Goal: Task Accomplishment & Management: Manage account settings

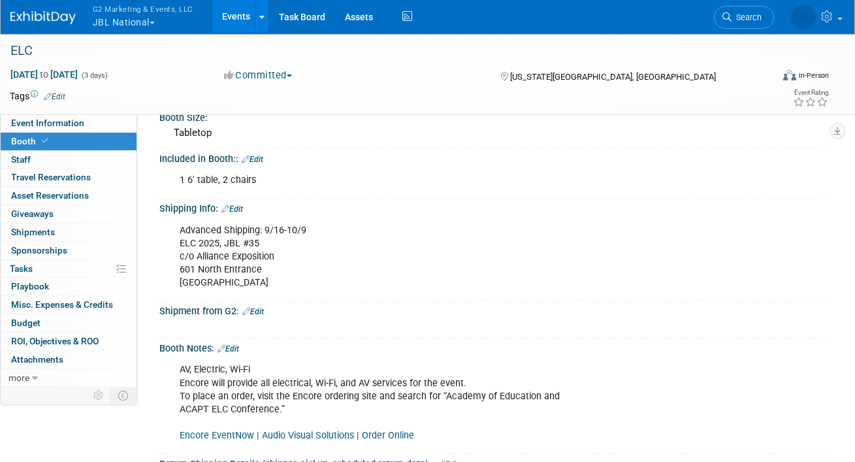
click at [141, 23] on button "G2 Marketing & Events, LLC JBL National" at bounding box center [150, 17] width 118 height 34
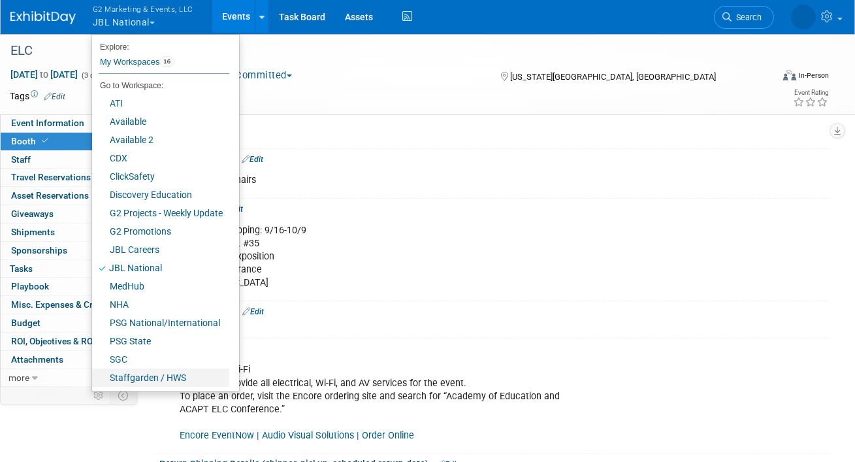
click at [142, 373] on link "Staffgarden / HWS" at bounding box center [160, 377] width 137 height 18
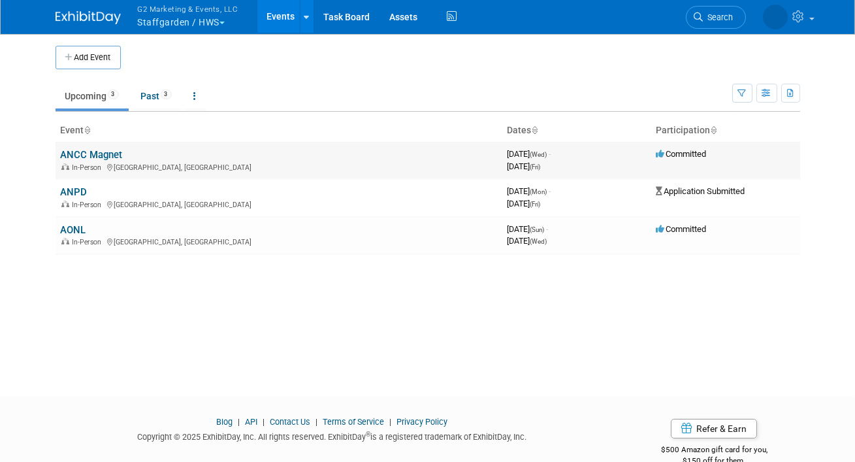
click at [107, 157] on link "ANCC Magnet" at bounding box center [92, 155] width 62 height 12
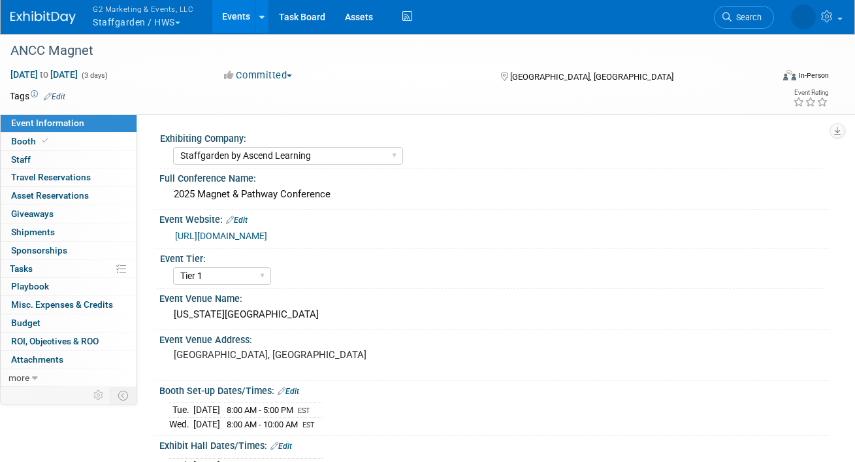
select select "Staffgarden by Ascend Learning"
select select "Tier 1"
select select "No"
click at [61, 141] on link "Booth" at bounding box center [69, 142] width 136 height 18
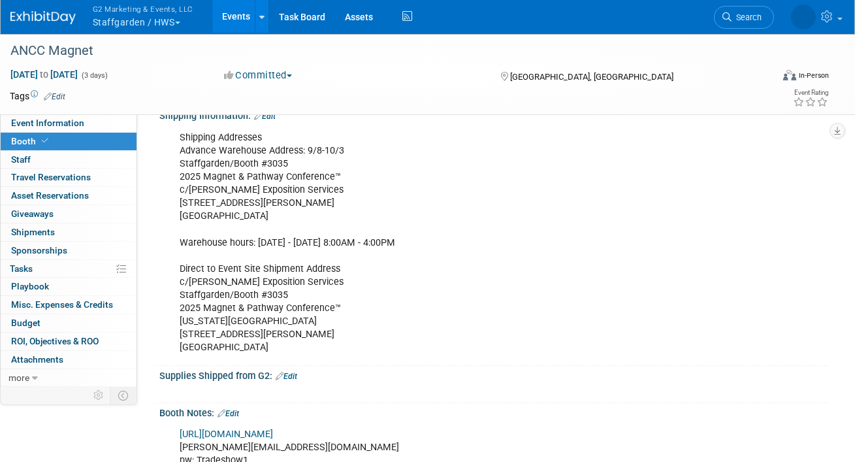
scroll to position [301, 0]
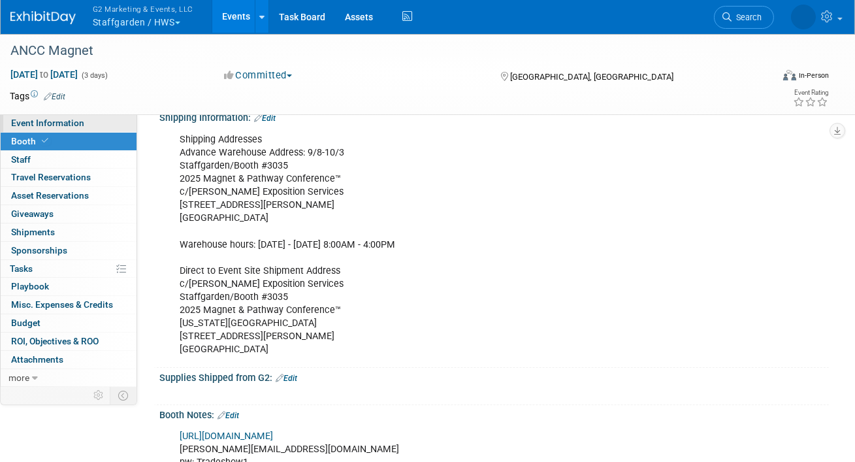
click at [52, 122] on span "Event Information" at bounding box center [47, 123] width 73 height 10
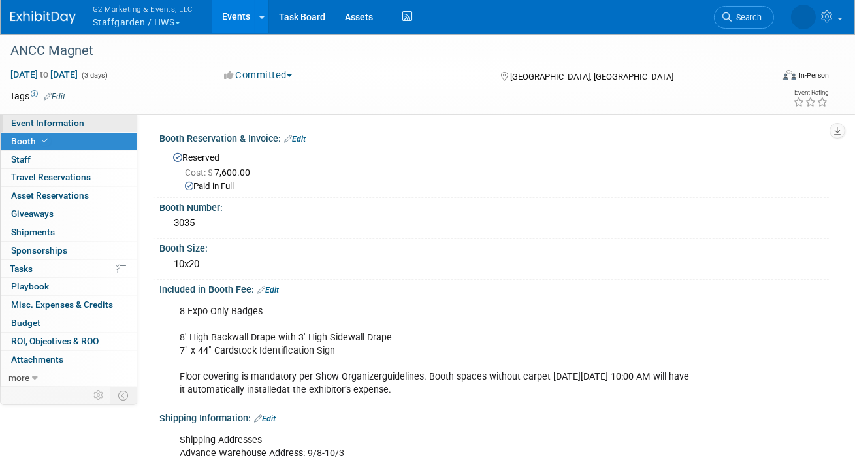
select select "Staffgarden by Ascend Learning"
select select "Tier 1"
select select "No"
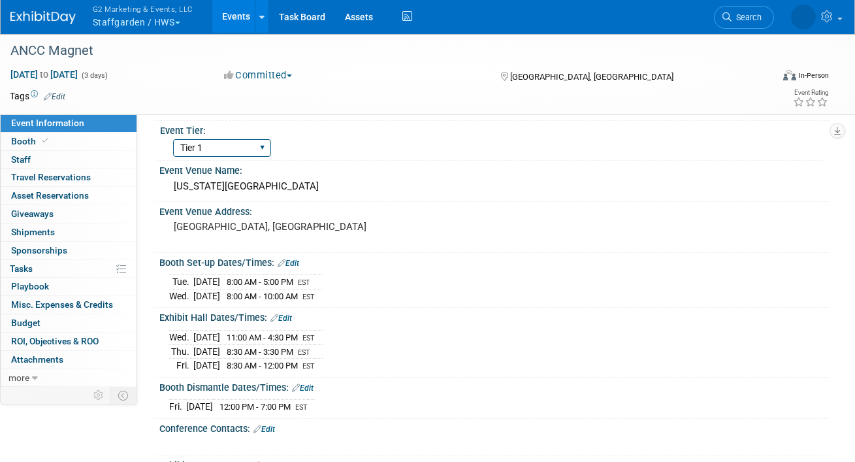
scroll to position [132, 0]
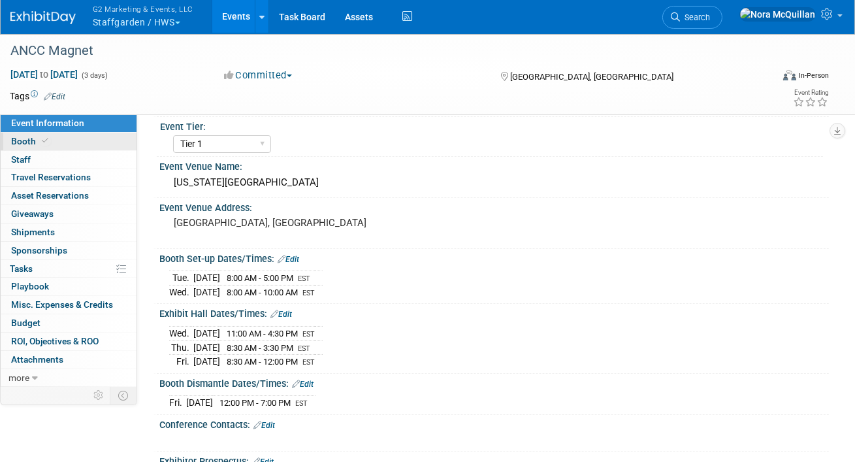
click at [24, 140] on span "Booth" at bounding box center [31, 141] width 40 height 10
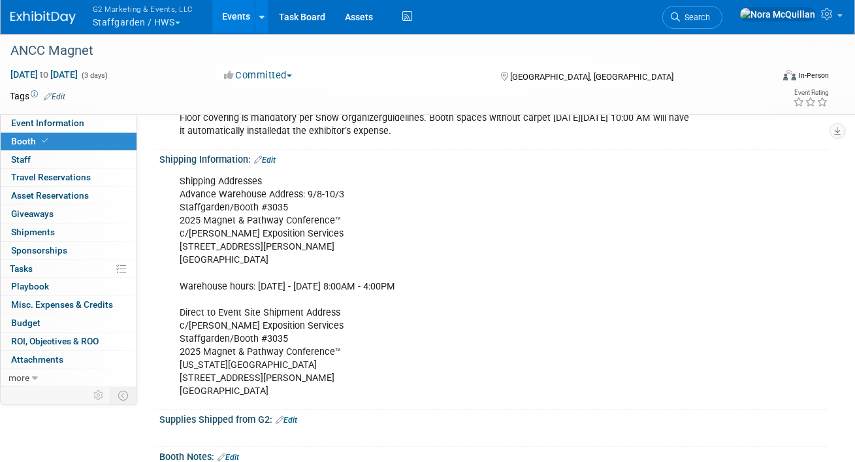
scroll to position [254, 0]
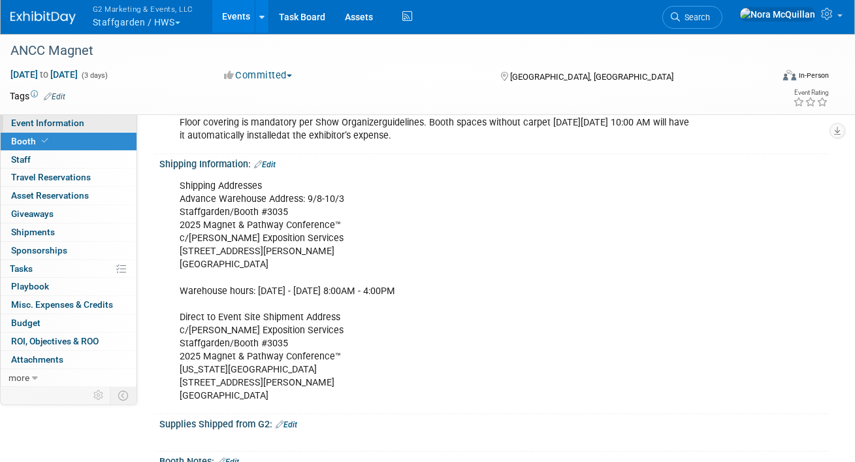
click at [96, 122] on link "Event Information" at bounding box center [69, 123] width 136 height 18
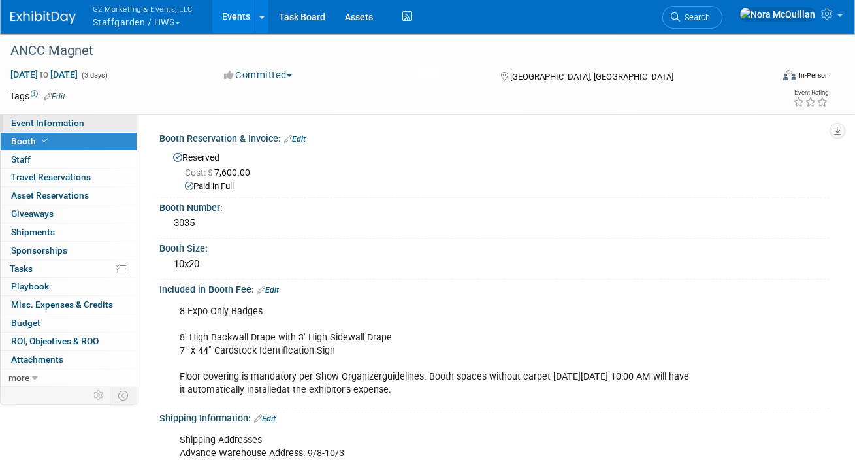
select select "Staffgarden by Ascend Learning"
select select "Tier 1"
select select "No"
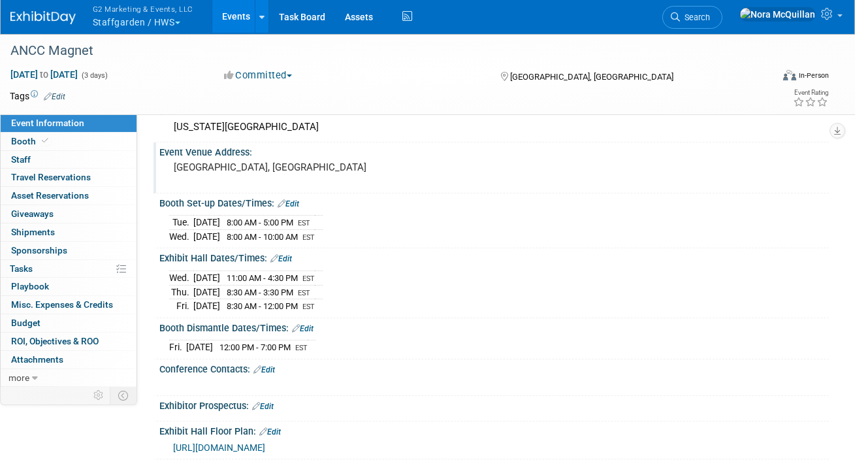
scroll to position [186, 0]
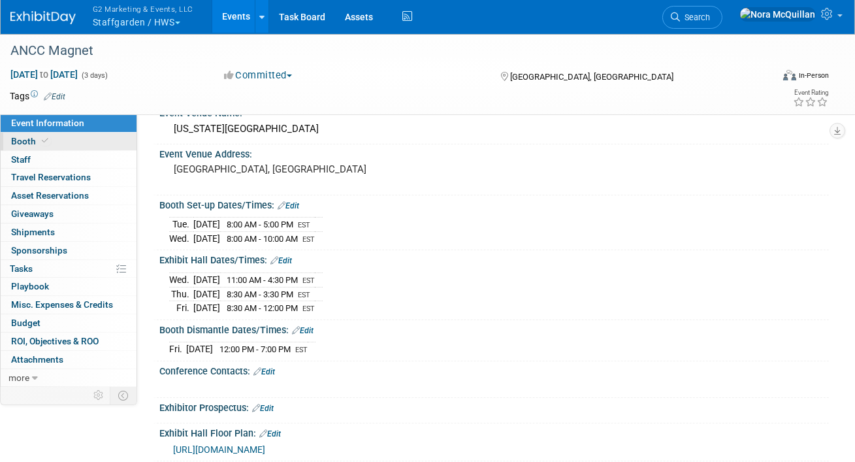
click at [59, 139] on link "Booth" at bounding box center [69, 142] width 136 height 18
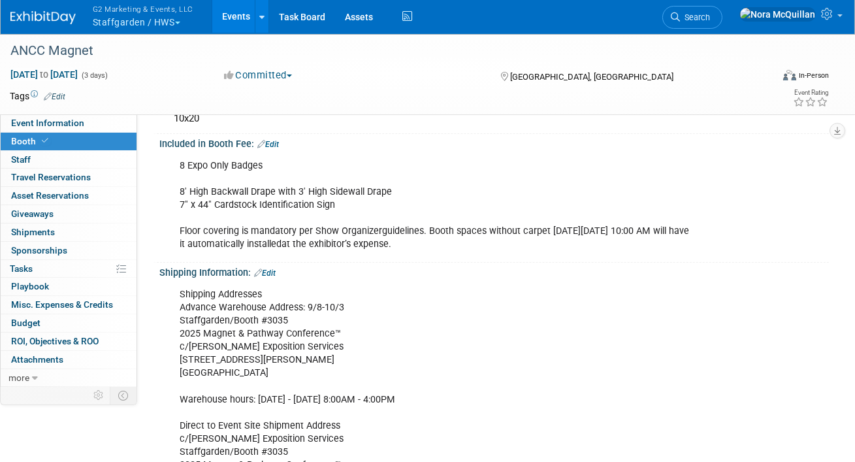
scroll to position [176, 0]
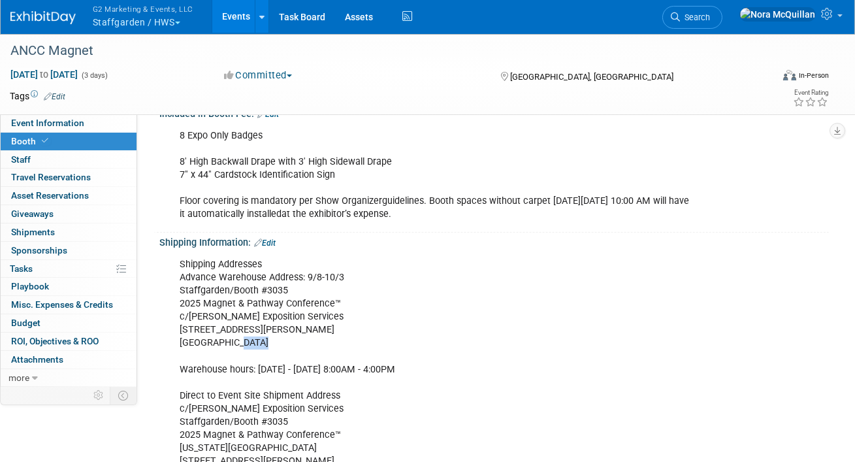
drag, startPoint x: 261, startPoint y: 340, endPoint x: 230, endPoint y: 344, distance: 31.0
click at [229, 344] on div "Shipping Addresses Advance Warehouse Address: 9/8-10/3 Staffgarden/Booth #3035 …" at bounding box center [434, 370] width 527 height 236
copy div "30318"
click at [69, 122] on span "Event Information" at bounding box center [47, 123] width 73 height 10
select select "Staffgarden by Ascend Learning"
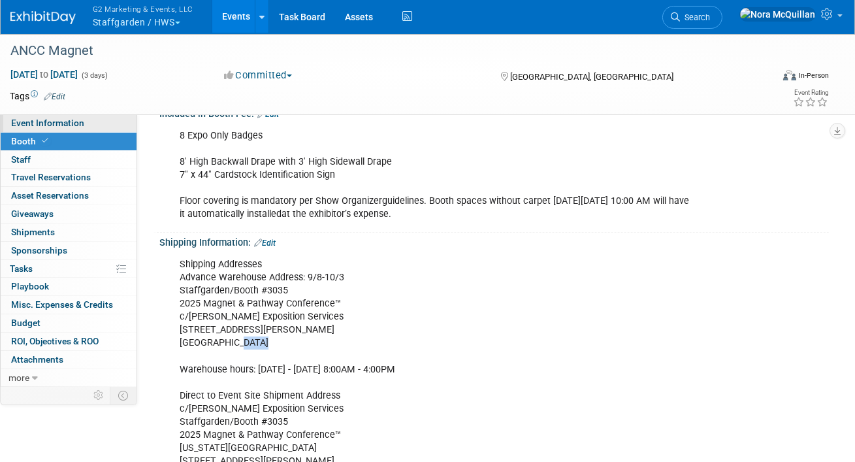
select select "Tier 1"
select select "No"
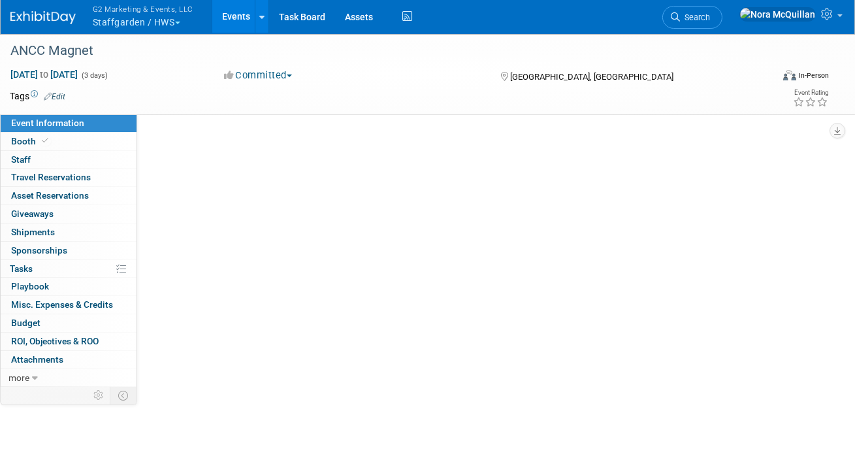
scroll to position [0, 0]
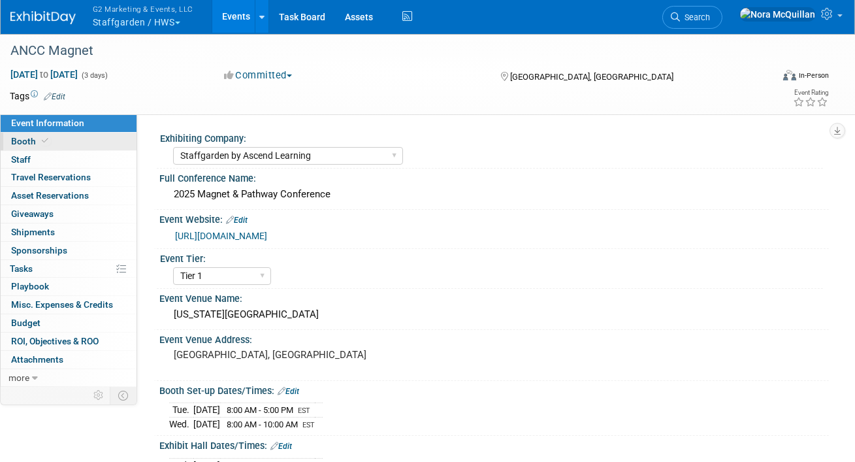
click at [62, 143] on link "Booth" at bounding box center [69, 142] width 136 height 18
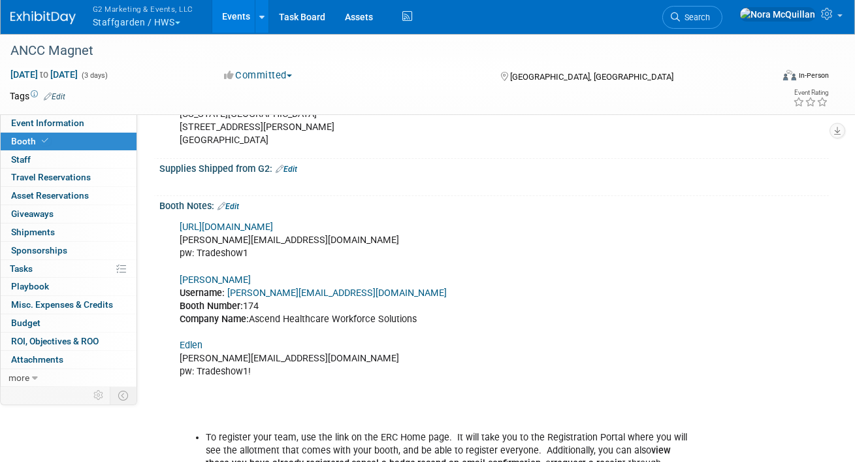
scroll to position [510, 0]
click at [197, 280] on link "Shepard" at bounding box center [215, 279] width 71 height 11
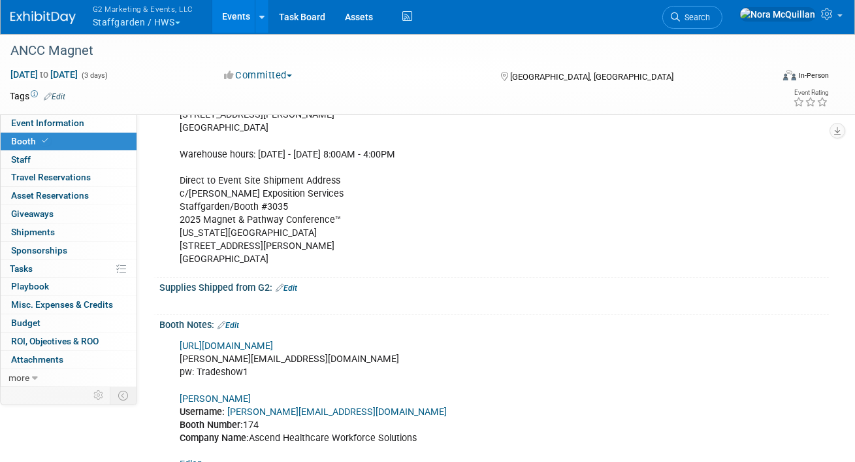
scroll to position [390, 0]
click at [232, 206] on div "Shipping Addresses Advance Warehouse Address: 9/8-10/3 Staffgarden/Booth #3035 …" at bounding box center [434, 155] width 527 height 236
copy div "Staffgarden/Booth #3035"
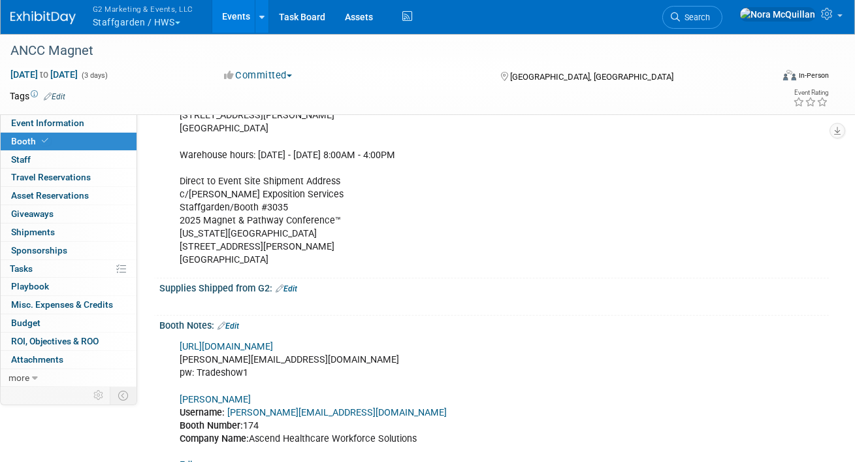
click at [215, 244] on div "Shipping Addresses Advance Warehouse Address: 9/8-10/3 Staffgarden/Booth #3035 …" at bounding box center [434, 155] width 527 height 236
copy div "285 Andrew Young International Blvd NW"
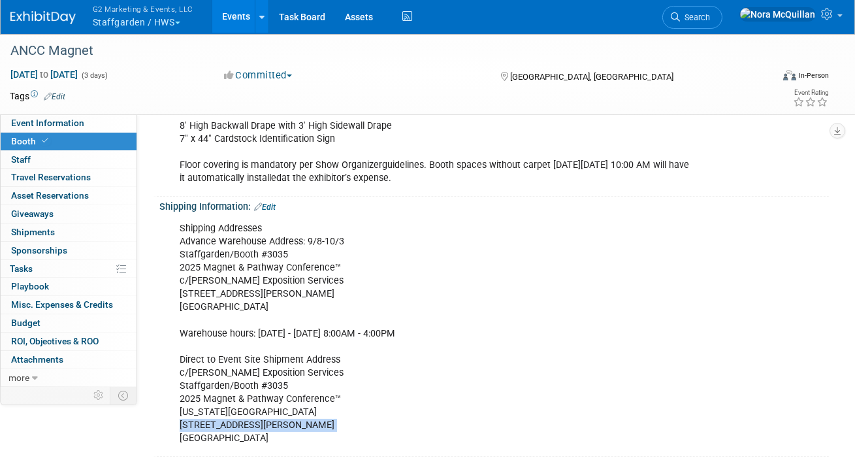
scroll to position [210, 0]
click at [220, 278] on div "Shipping Addresses Advance Warehouse Address: 9/8-10/3 Staffgarden/Booth #3035 …" at bounding box center [434, 335] width 527 height 236
click at [216, 294] on div "Shipping Addresses Advance Warehouse Address: 9/8-10/3 Staffgarden/Booth #3035 …" at bounding box center [434, 335] width 527 height 236
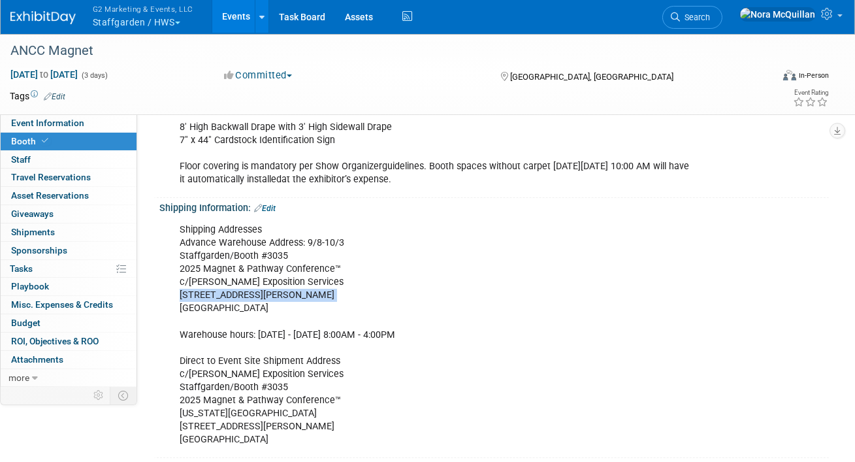
click at [216, 294] on div "Shipping Addresses Advance Warehouse Address: 9/8-10/3 Staffgarden/Booth #3035 …" at bounding box center [434, 335] width 527 height 236
copy div "1790 Marietta Blvd"
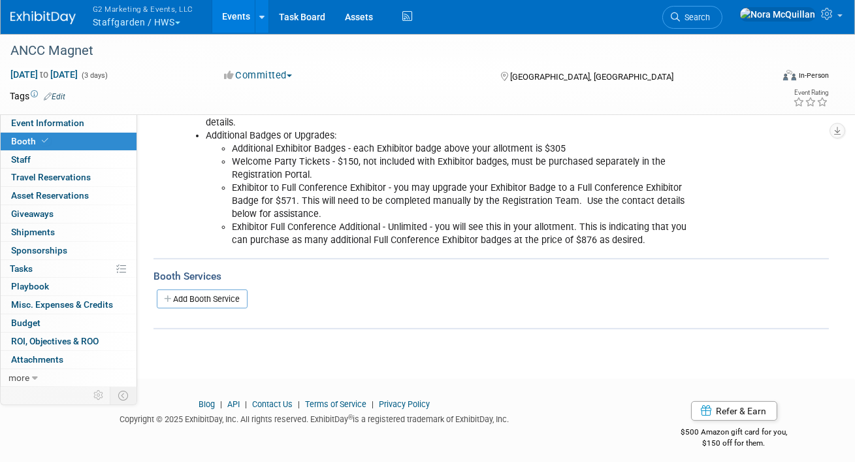
scroll to position [1015, 0]
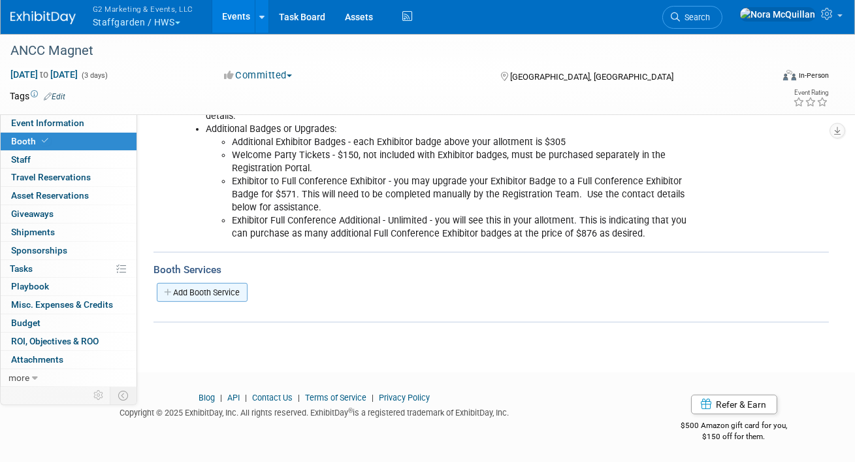
click at [210, 291] on link "Add Booth Service" at bounding box center [202, 292] width 91 height 19
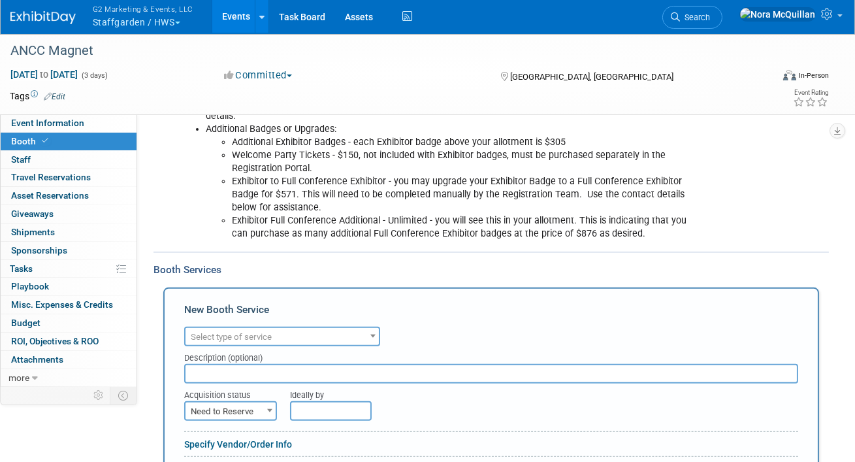
scroll to position [0, 0]
click at [234, 334] on span "Select type of service" at bounding box center [231, 337] width 81 height 10
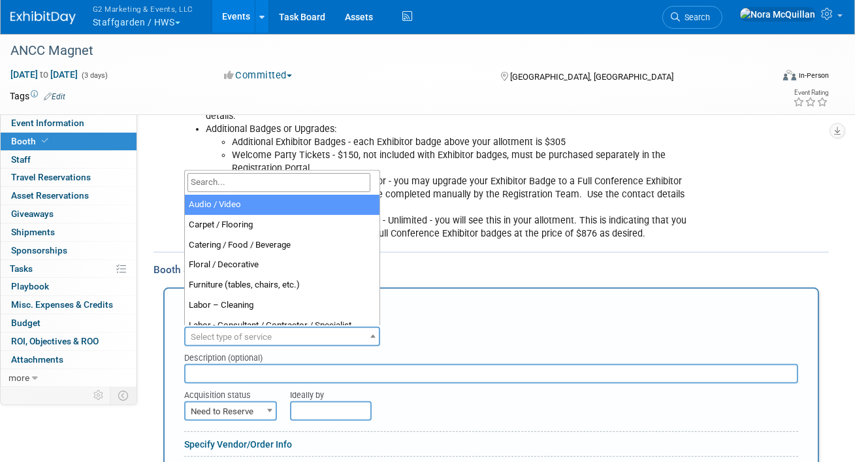
click at [236, 186] on input "search" at bounding box center [278, 182] width 183 height 19
type input "b"
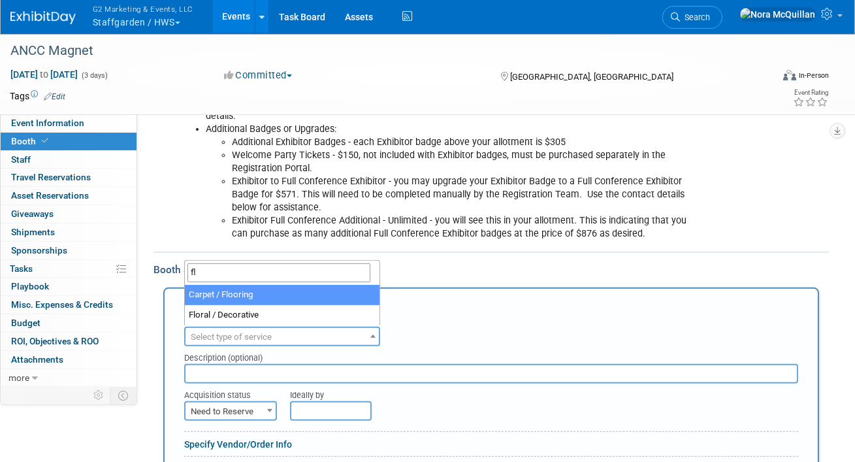
type input "flo"
select select "4"
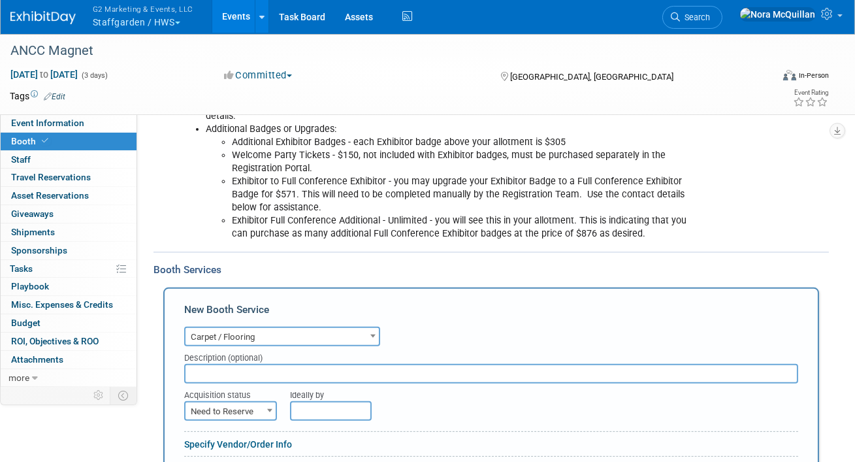
click at [223, 374] on input "text" at bounding box center [491, 374] width 614 height 20
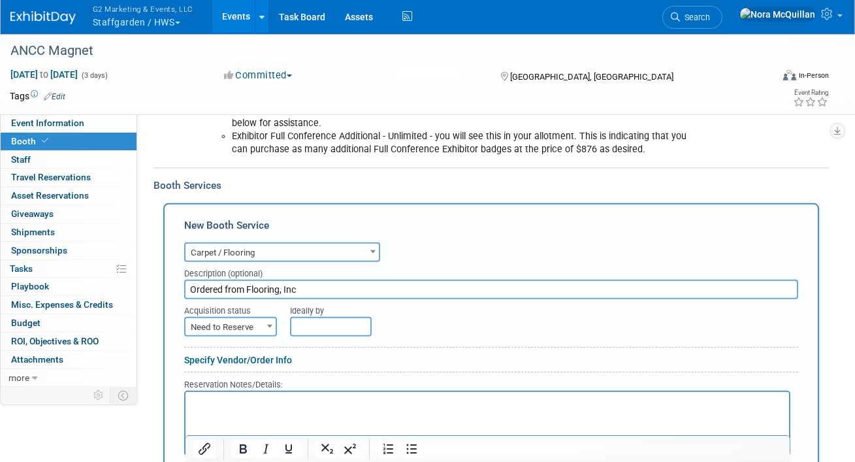
scroll to position [1105, 0]
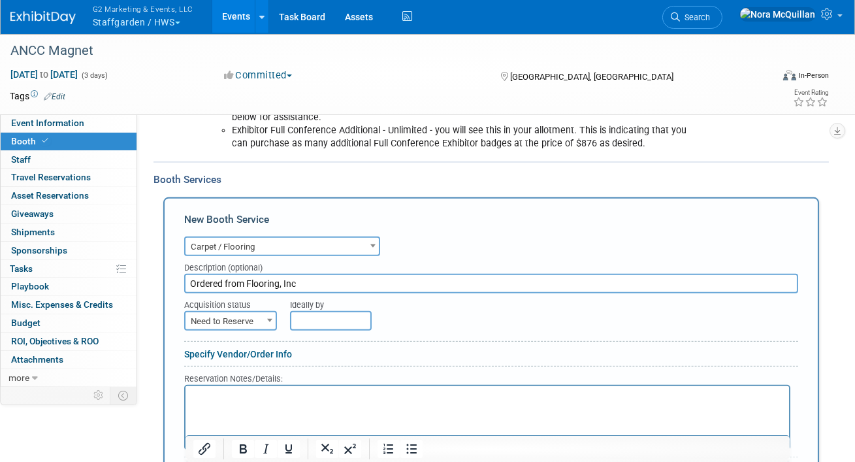
type input "Ordered from Flooring, Inc"
click at [244, 320] on span "Need to Reserve" at bounding box center [231, 321] width 90 height 18
select select "2"
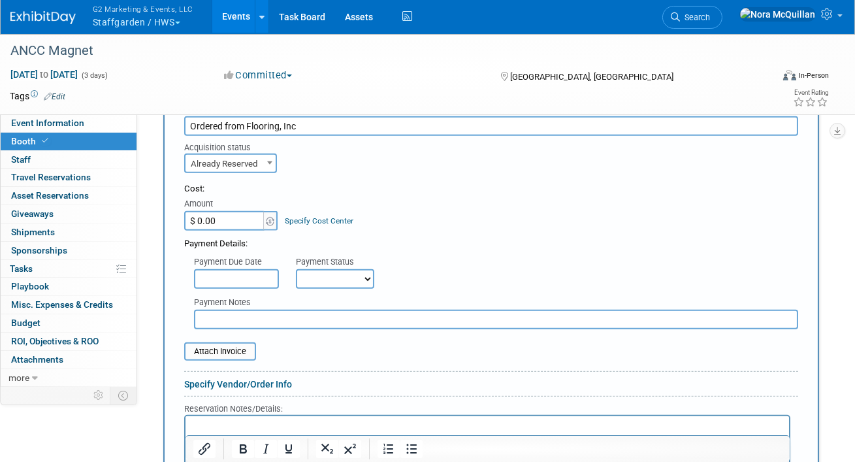
scroll to position [1261, 0]
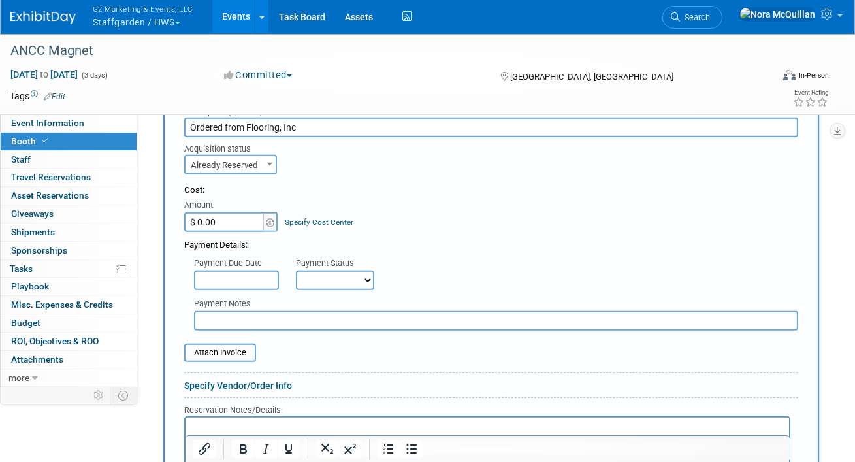
click at [326, 276] on select "Not Paid Yet Partially Paid Paid in Full" at bounding box center [335, 280] width 78 height 20
select select "1"
click at [296, 270] on select "Not Paid Yet Partially Paid Paid in Full" at bounding box center [335, 280] width 78 height 20
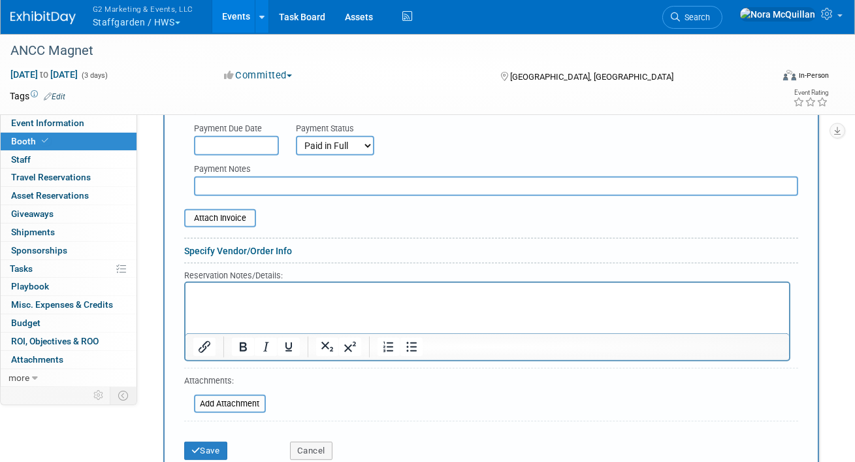
scroll to position [1439, 0]
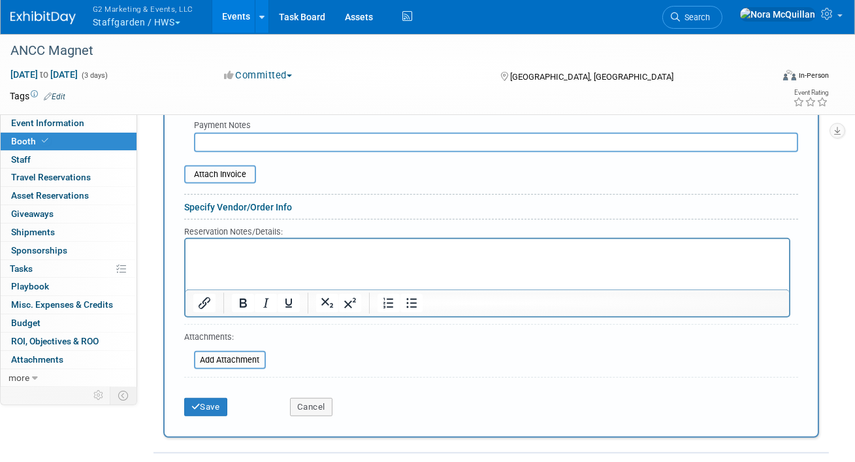
click at [242, 257] on html at bounding box center [487, 248] width 604 height 18
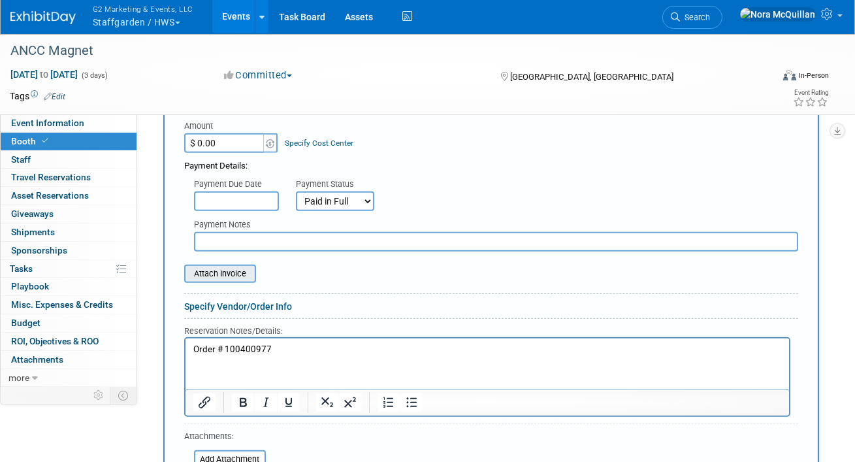
click at [224, 274] on input "file" at bounding box center [176, 274] width 155 height 16
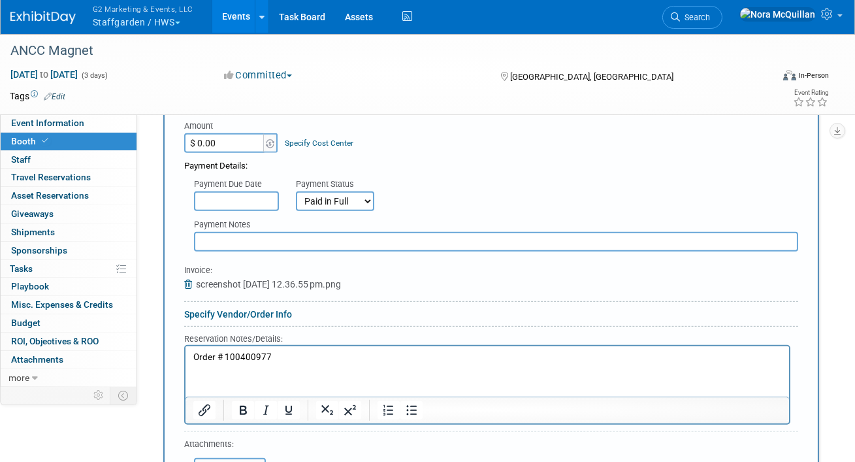
click at [242, 193] on input "text" at bounding box center [236, 201] width 85 height 20
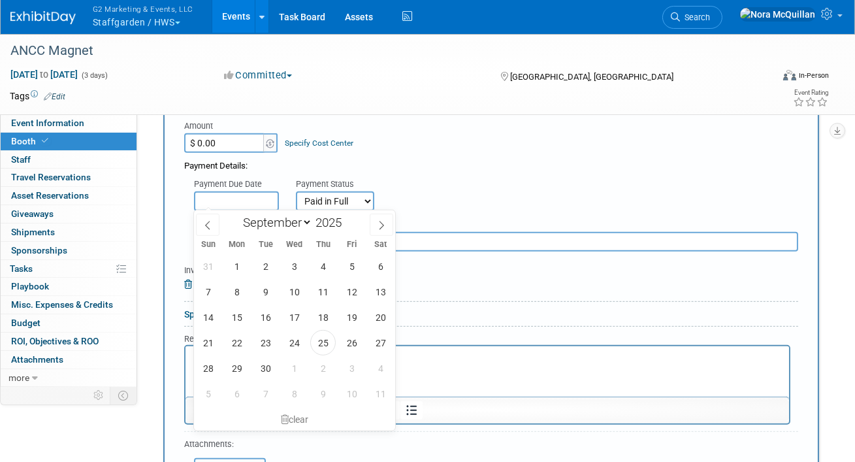
click at [288, 174] on div "Payment Status Not Paid Yet Partially Paid Paid in Full" at bounding box center [334, 192] width 97 height 37
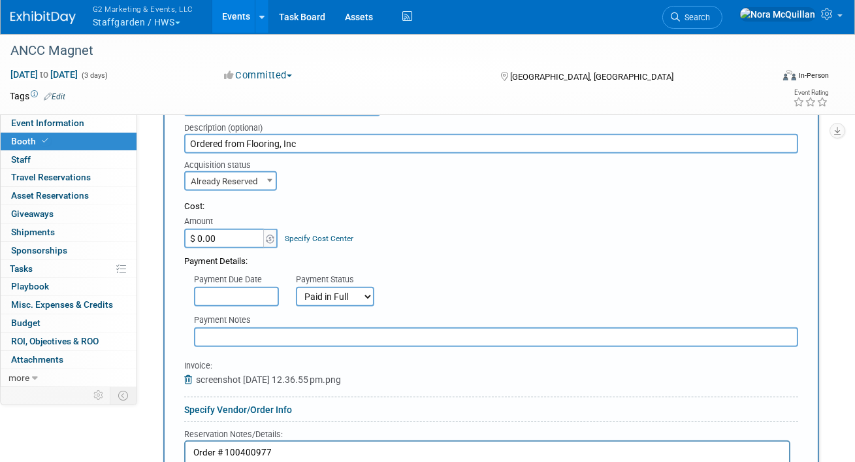
scroll to position [1245, 0]
click at [220, 234] on input "$ 0.00" at bounding box center [225, 238] width 82 height 20
type input "$ 413.80"
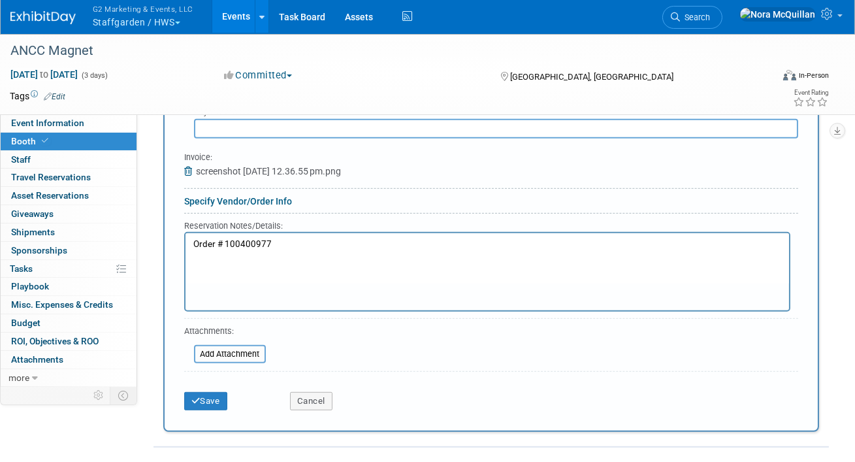
scroll to position [1497, 0]
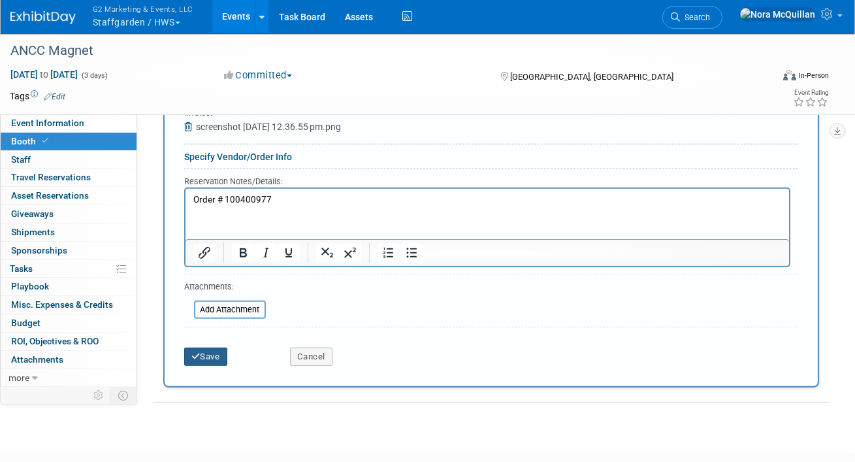
click at [198, 355] on icon "submit" at bounding box center [195, 356] width 9 height 8
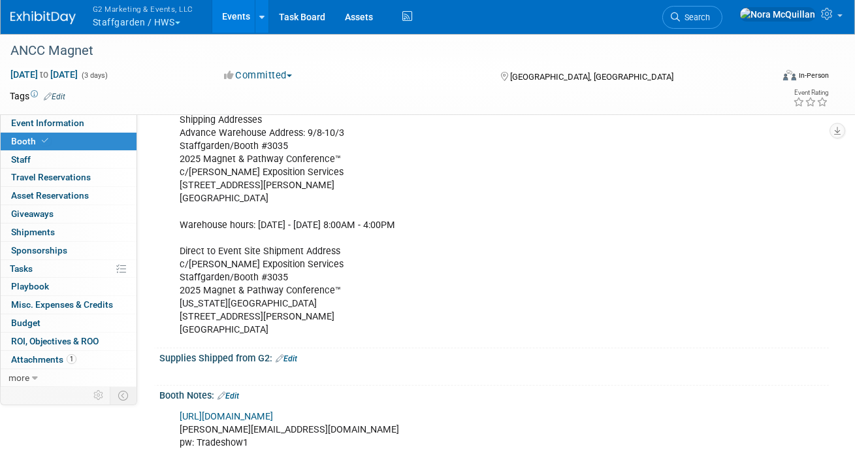
scroll to position [270, 0]
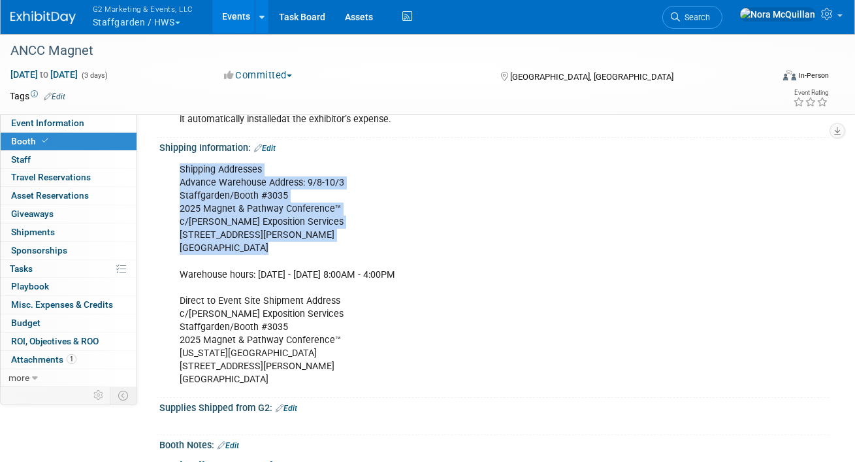
drag, startPoint x: 266, startPoint y: 246, endPoint x: 165, endPoint y: 168, distance: 127.1
click at [165, 167] on div "Shipping Addresses Advance Warehouse Address: 9/8-10/3 Staffgarden/Booth #3035 …" at bounding box center [494, 274] width 670 height 240
copy div "Shipping Addresses Advance Warehouse Address: 9/8-10/3 Staffgarden/Booth #3035 …"
click at [156, 23] on button "G2 Marketing & Events, LLC Staffgarden / HWS" at bounding box center [150, 17] width 118 height 34
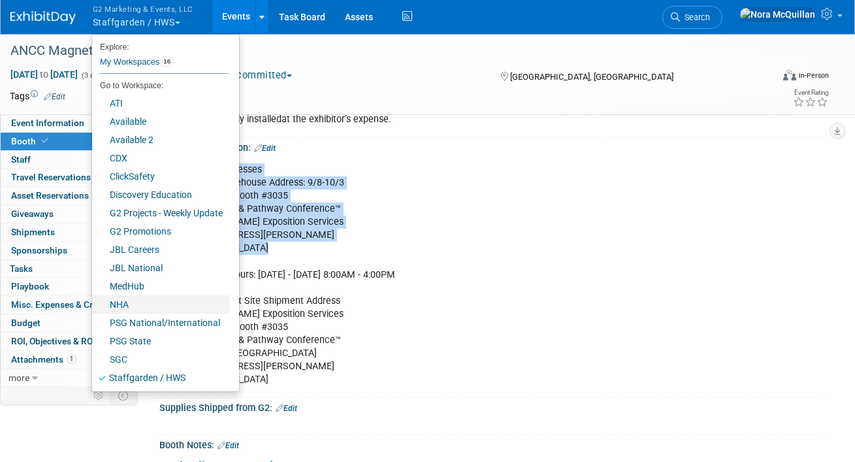
click at [131, 302] on link "NHA" at bounding box center [160, 304] width 137 height 18
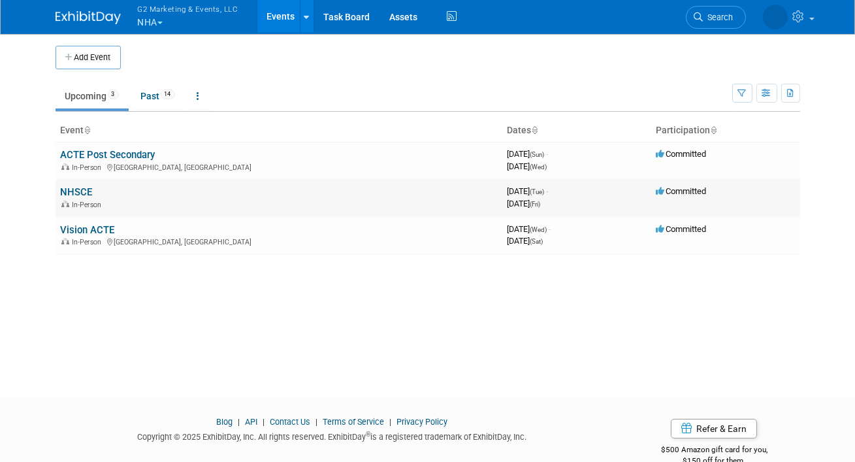
click at [78, 190] on link "NHSCE" at bounding box center [77, 192] width 32 height 12
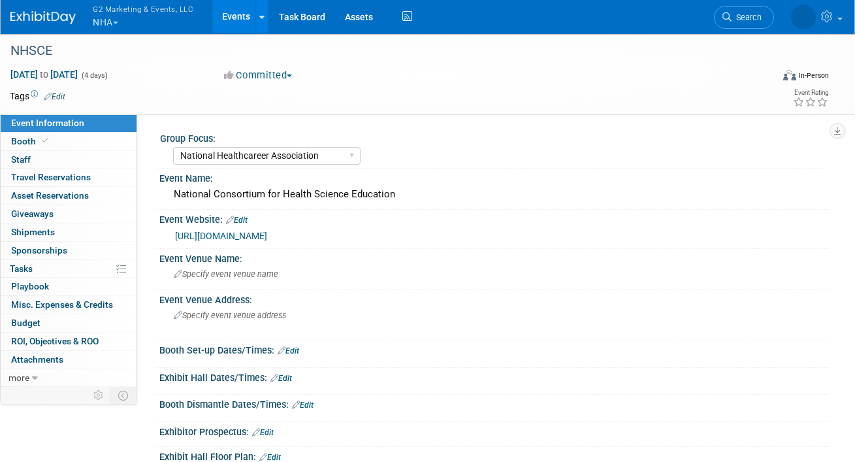
select select "National Healthcareer Association"
click at [56, 141] on link "Booth" at bounding box center [69, 142] width 136 height 18
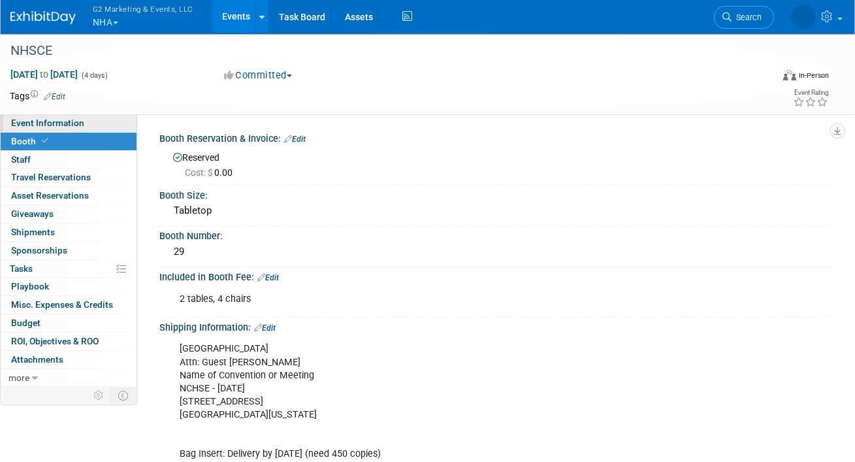
click at [91, 121] on link "Event Information" at bounding box center [69, 123] width 136 height 18
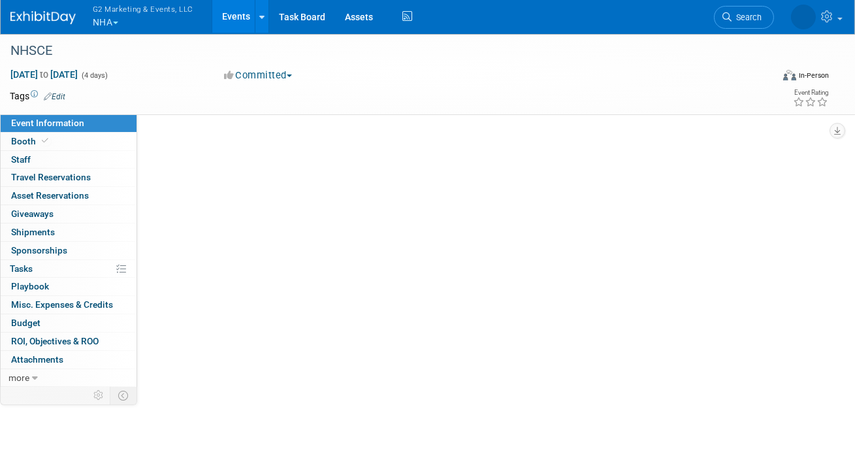
select select "National Healthcareer Association"
